Goal: Register for event/course

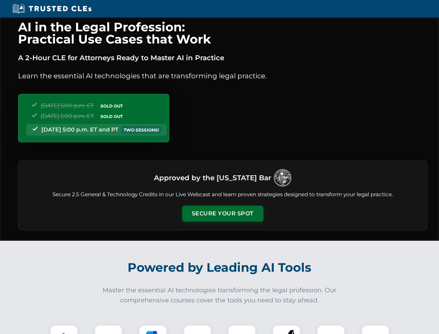
click at [223, 214] on button "Secure Your Spot" at bounding box center [222, 214] width 81 height 16
click at [64, 330] on img at bounding box center [64, 339] width 20 height 20
click at [109, 330] on div at bounding box center [109, 339] width 28 height 28
